Goal: Find specific page/section: Find specific page/section

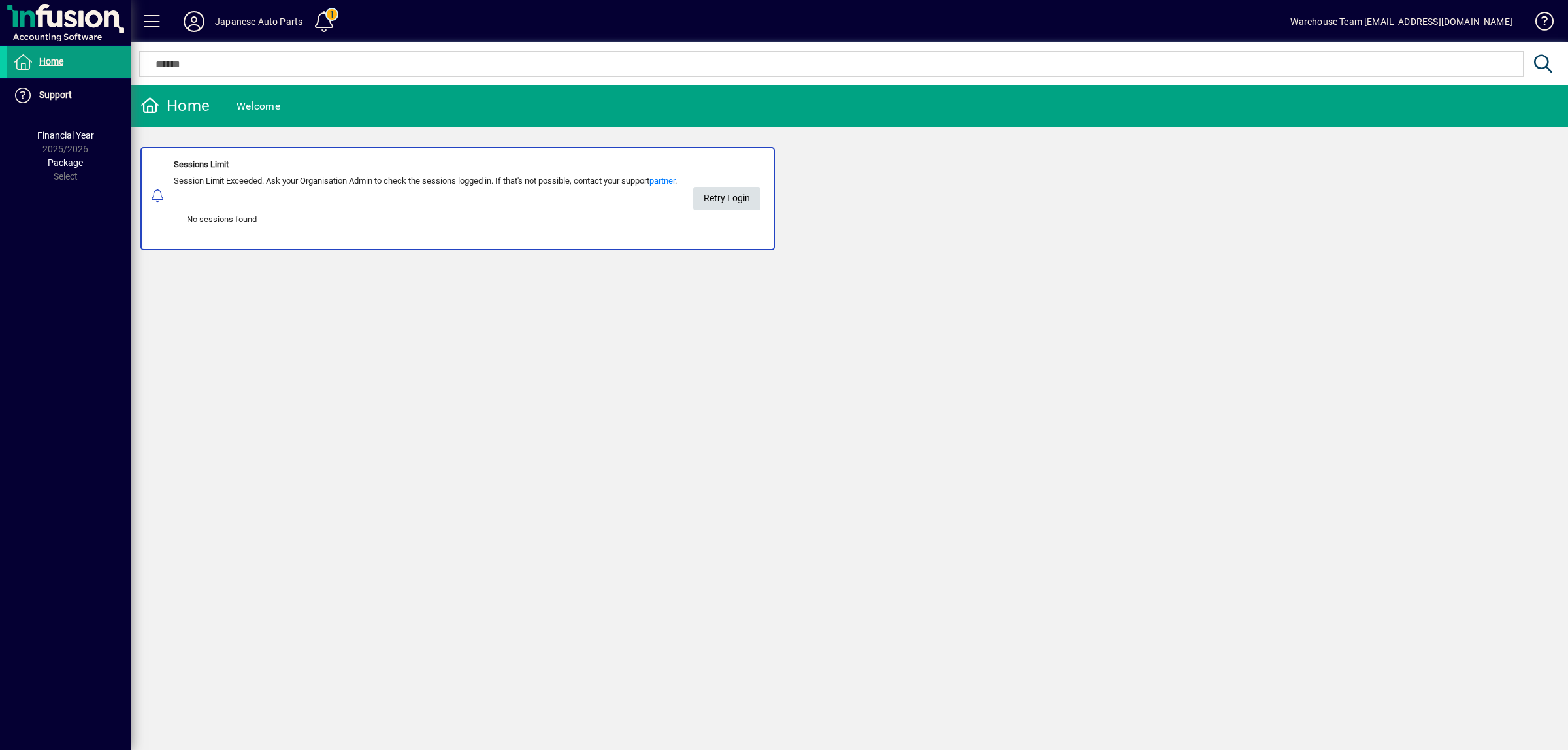
click at [750, 197] on span "Retry Login" at bounding box center [727, 198] width 47 height 22
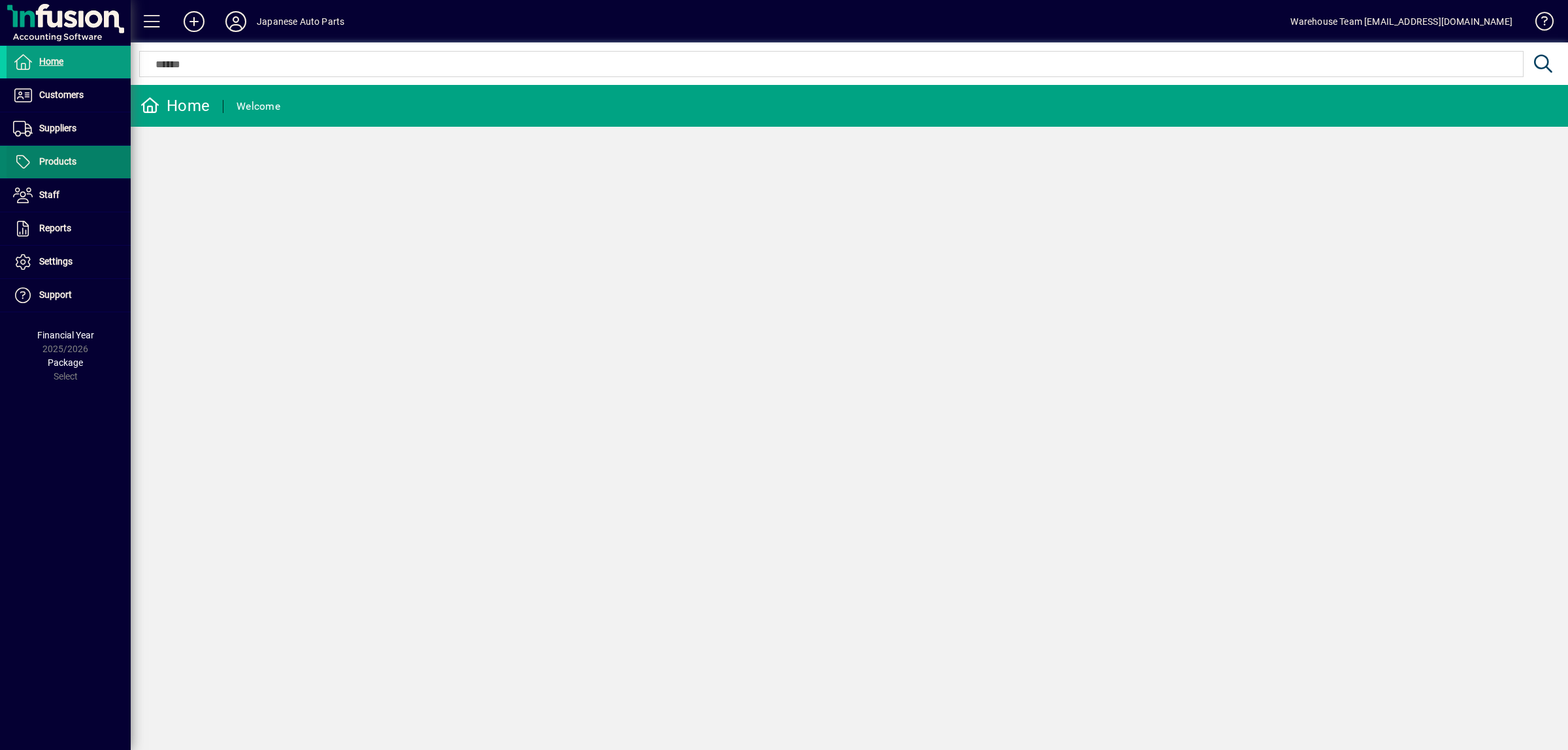
click at [95, 154] on span at bounding box center [68, 162] width 124 height 31
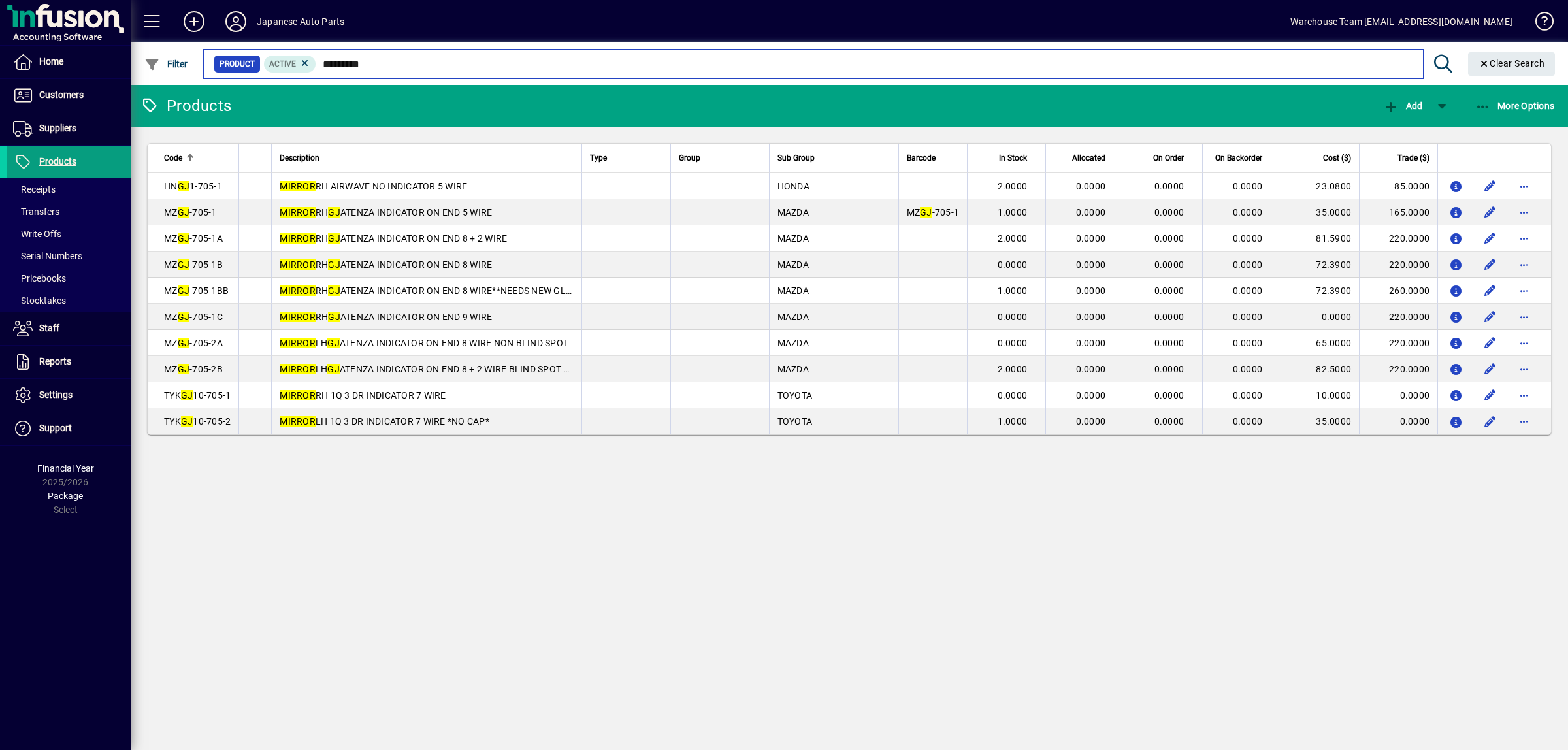
type input "*********"
